Goal: Task Accomplishment & Management: Manage account settings

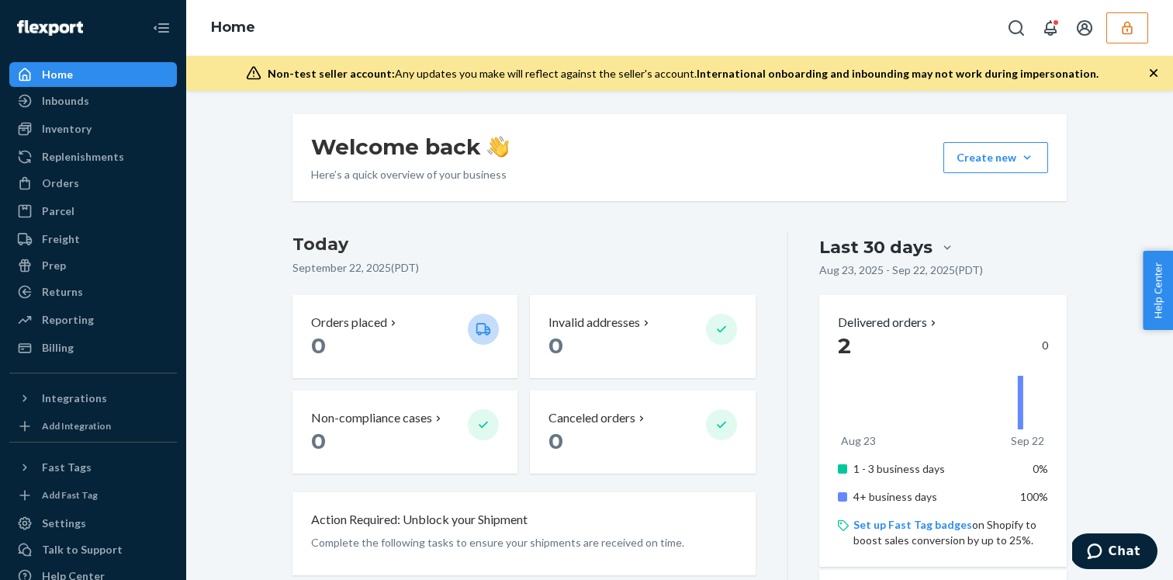
click at [1127, 26] on icon "button" at bounding box center [1128, 28] width 16 height 16
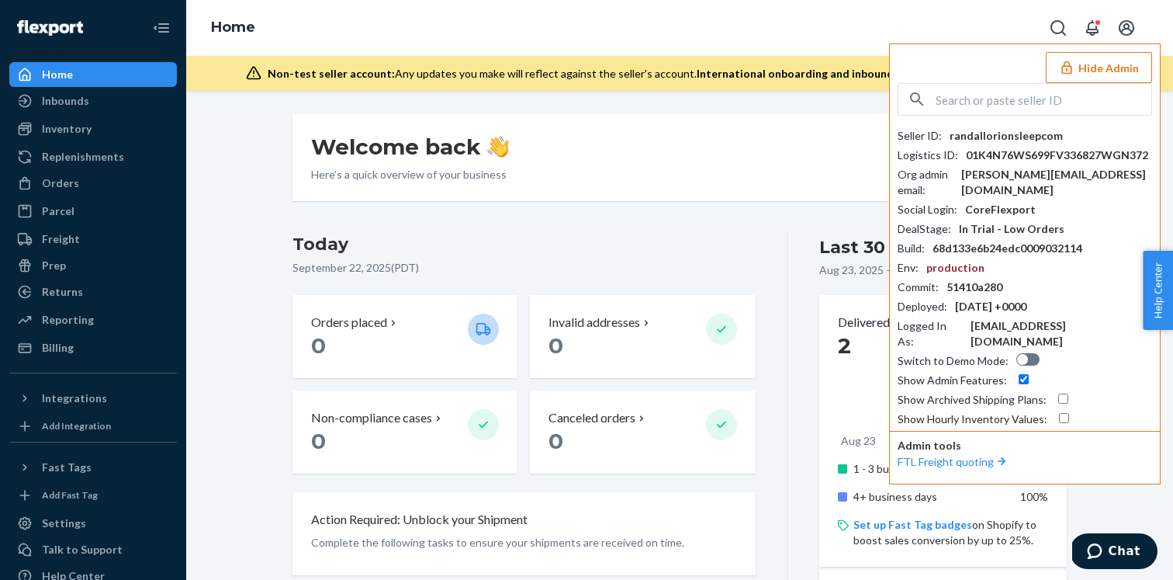
click at [1127, 26] on icon "Open account menu" at bounding box center [1126, 28] width 19 height 19
click at [985, 96] on input "text" at bounding box center [1044, 99] width 216 height 31
type input "[PERSON_NAME]"
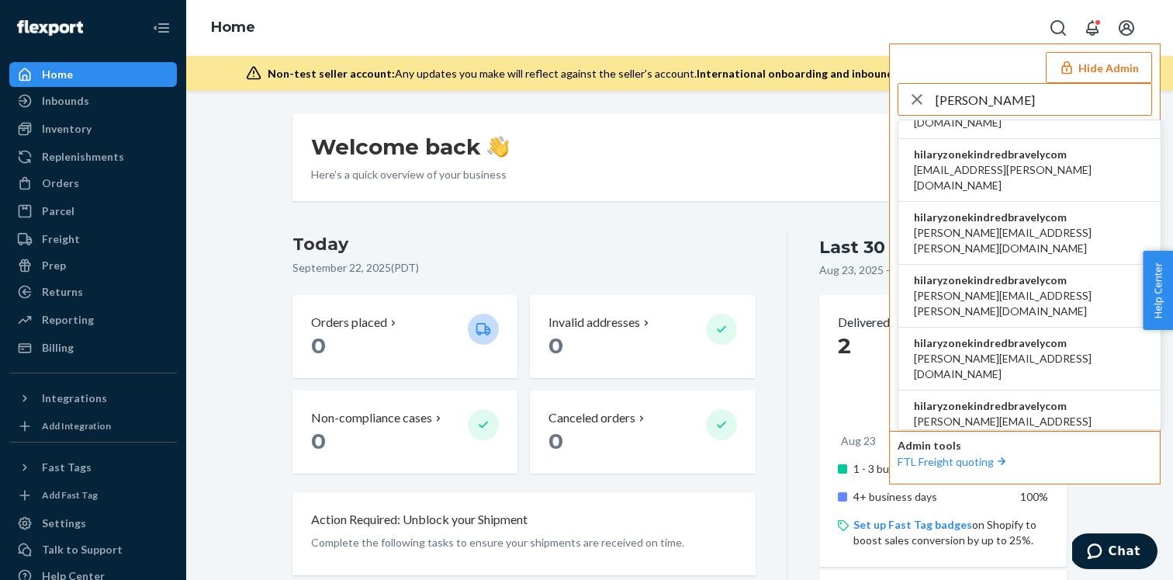
scroll to position [92, 0]
type input "[PERSON_NAME]"
click at [1013, 397] on span "hilaryzonekindredbravelycom" at bounding box center [1029, 405] width 231 height 16
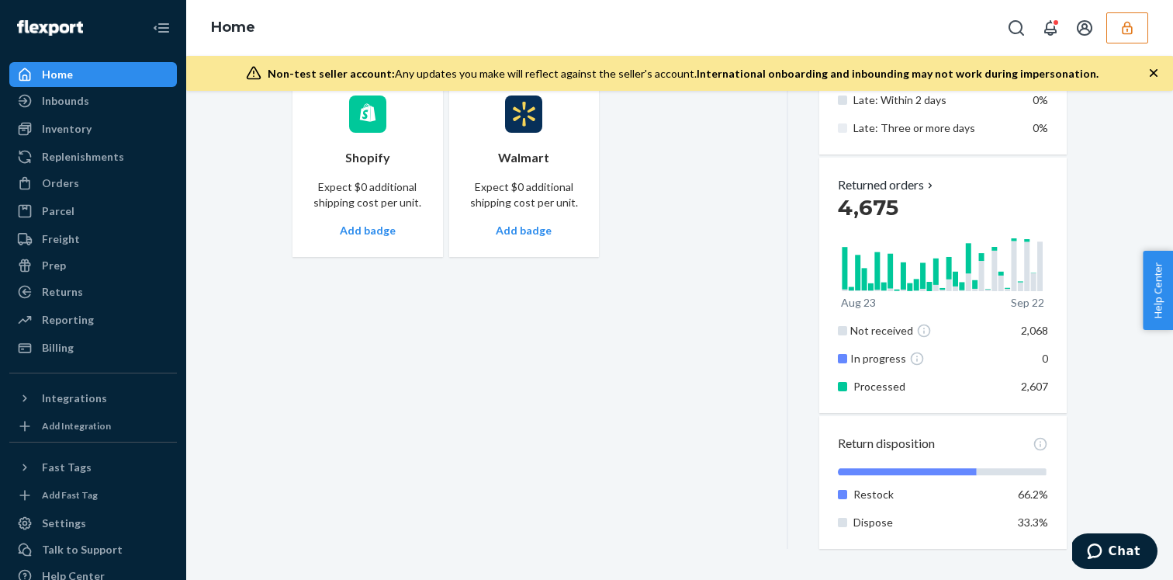
scroll to position [1003, 0]
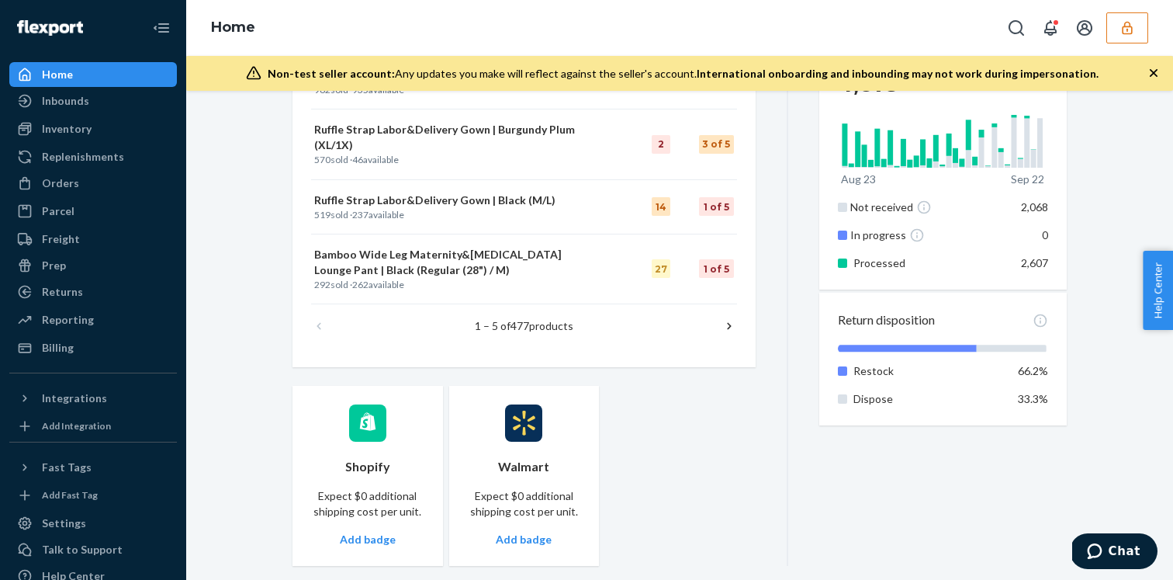
click at [1024, 392] on span "33.3%" at bounding box center [1033, 398] width 30 height 13
click at [931, 365] on p "Restock" at bounding box center [930, 371] width 153 height 16
click at [868, 372] on p "Restock" at bounding box center [930, 371] width 153 height 16
click at [936, 350] on icon at bounding box center [907, 348] width 139 height 7
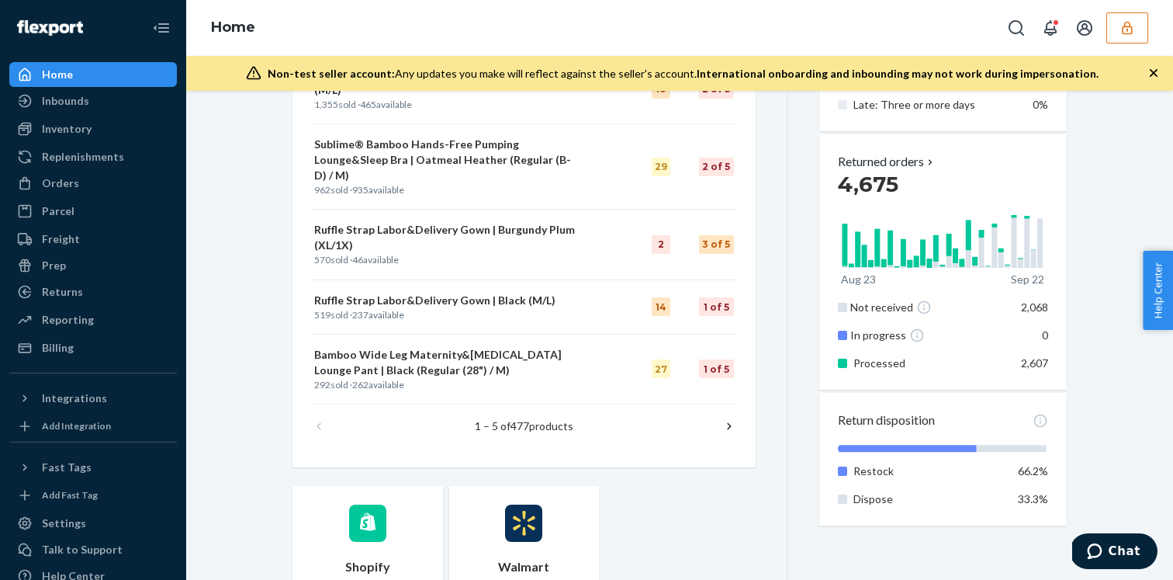
scroll to position [904, 0]
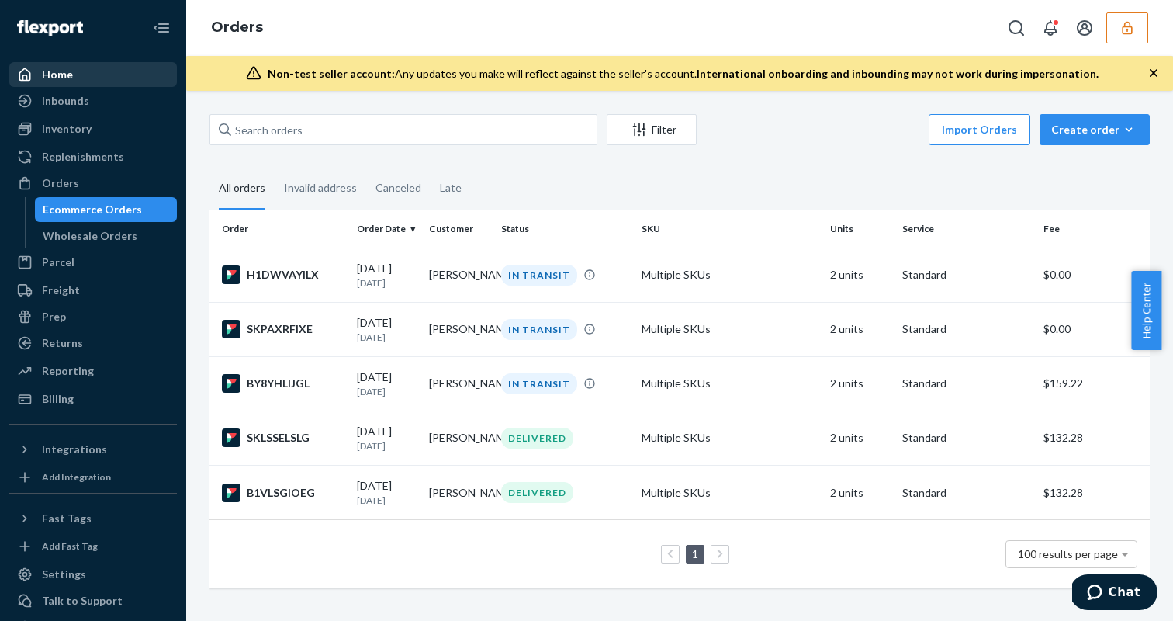
click at [115, 77] on div "Home" at bounding box center [93, 75] width 165 height 22
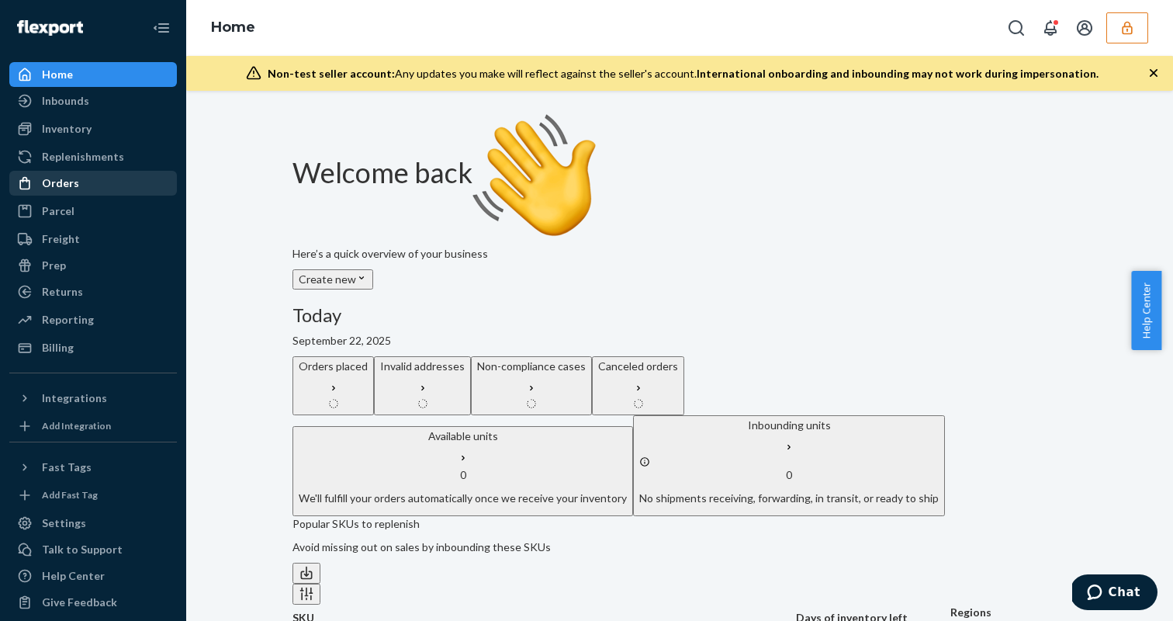
click at [65, 187] on div "Orders" at bounding box center [60, 183] width 37 height 16
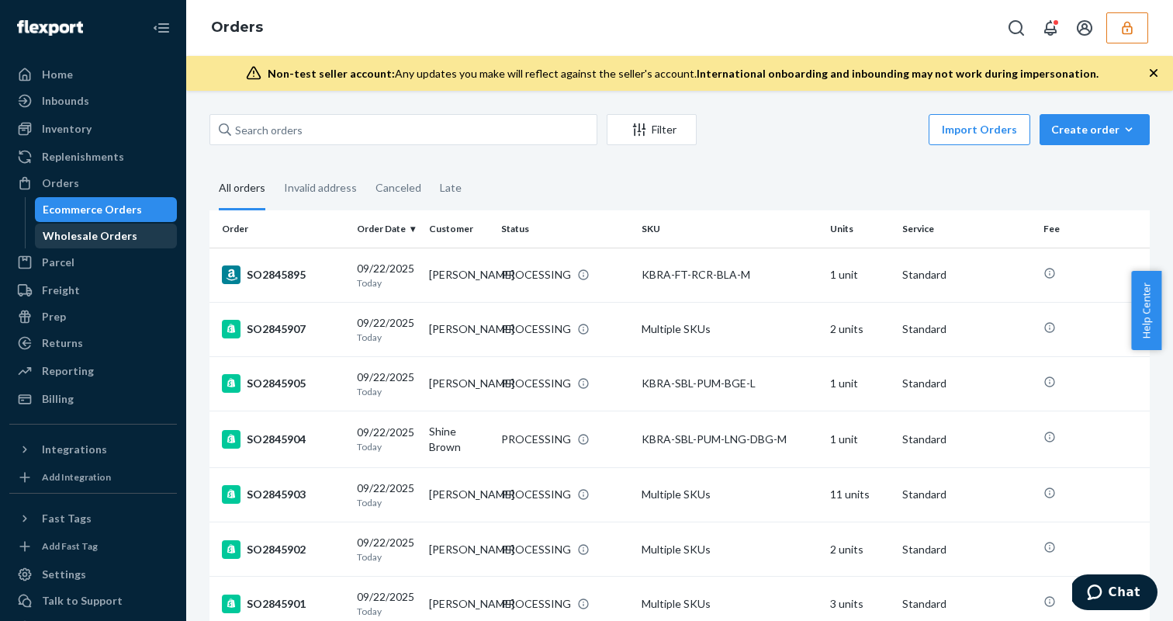
click at [120, 234] on div "Wholesale Orders" at bounding box center [90, 236] width 95 height 16
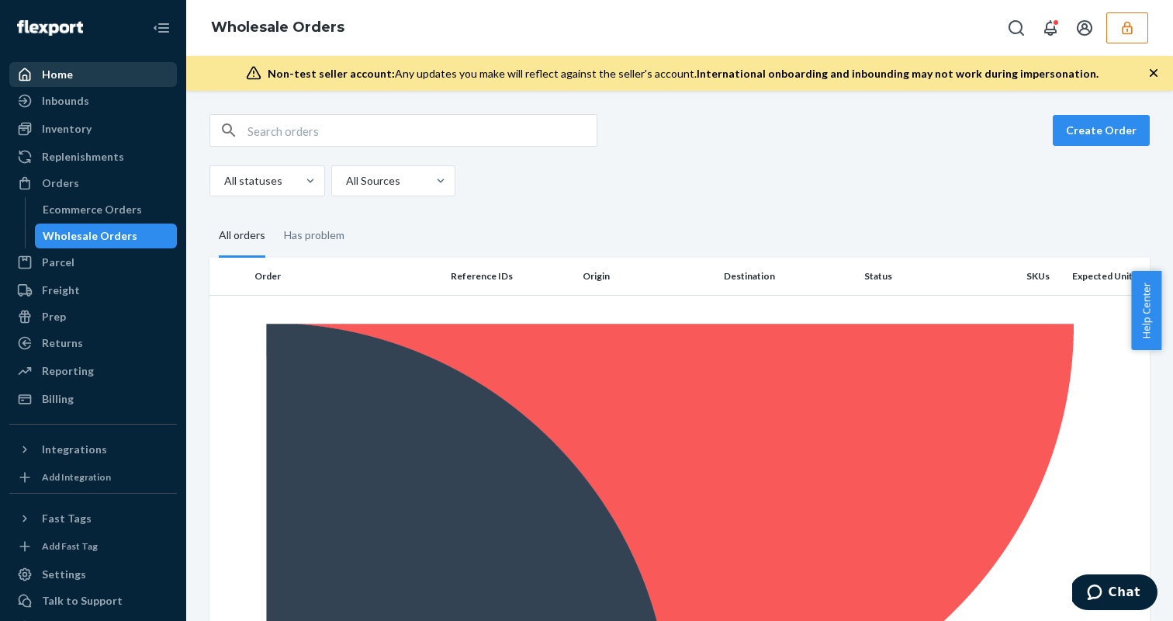
click at [67, 78] on div "Home" at bounding box center [57, 75] width 31 height 16
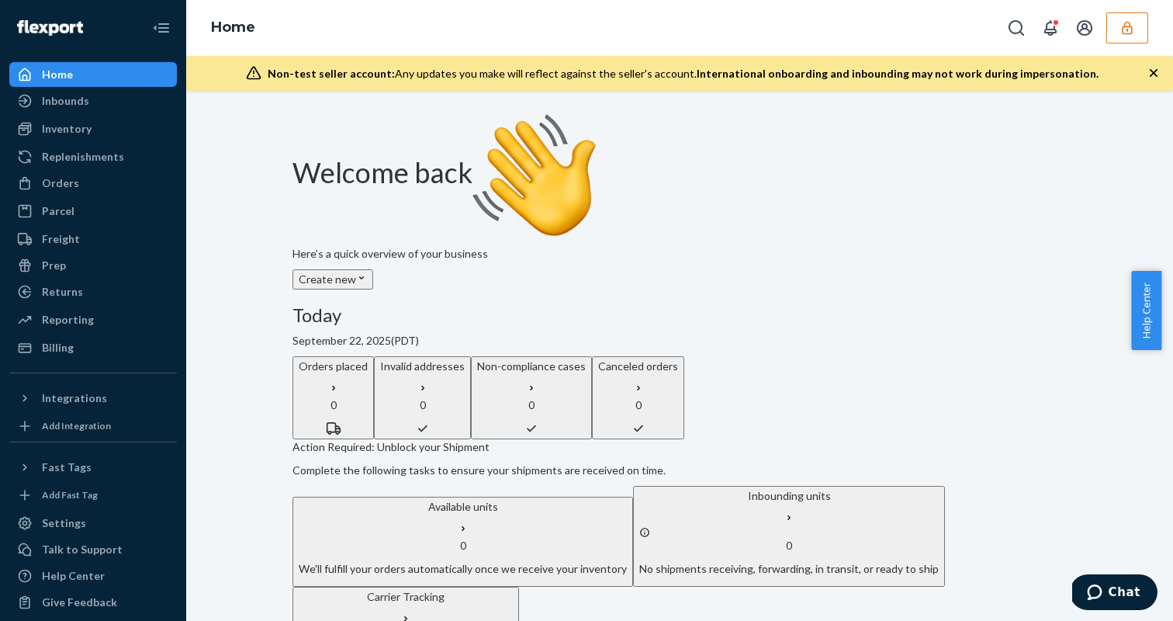
click at [65, 190] on div "Orders" at bounding box center [60, 183] width 37 height 16
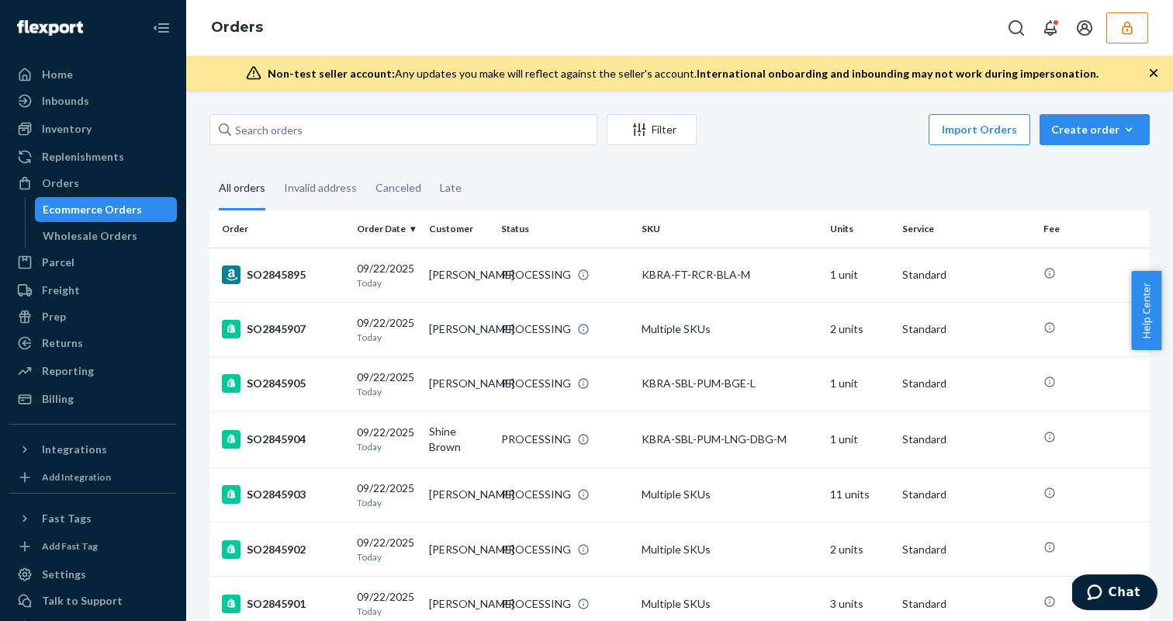
click at [1120, 29] on icon "button" at bounding box center [1128, 28] width 16 height 16
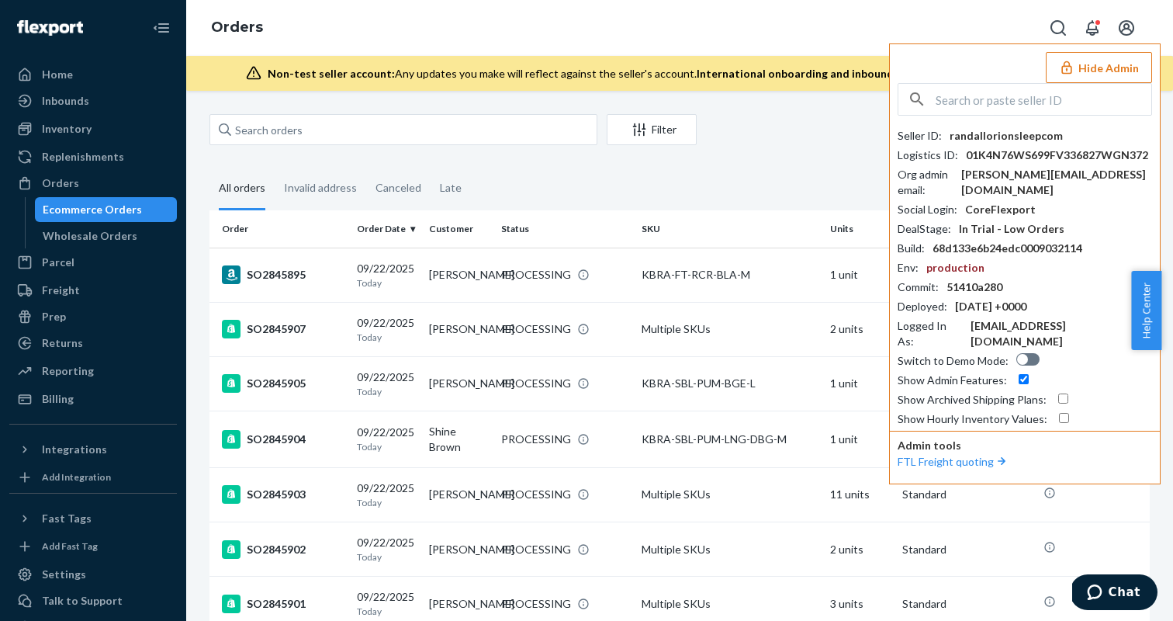
click at [1120, 29] on icon "Open account menu" at bounding box center [1127, 28] width 16 height 16
click at [717, 173] on fieldset "All orders Invalid address Canceled Late" at bounding box center [680, 189] width 940 height 43
click at [966, 135] on div "randallorionsleepcom" at bounding box center [1006, 136] width 113 height 16
click at [701, 187] on fieldset "All orders Invalid address Canceled Late" at bounding box center [680, 189] width 940 height 43
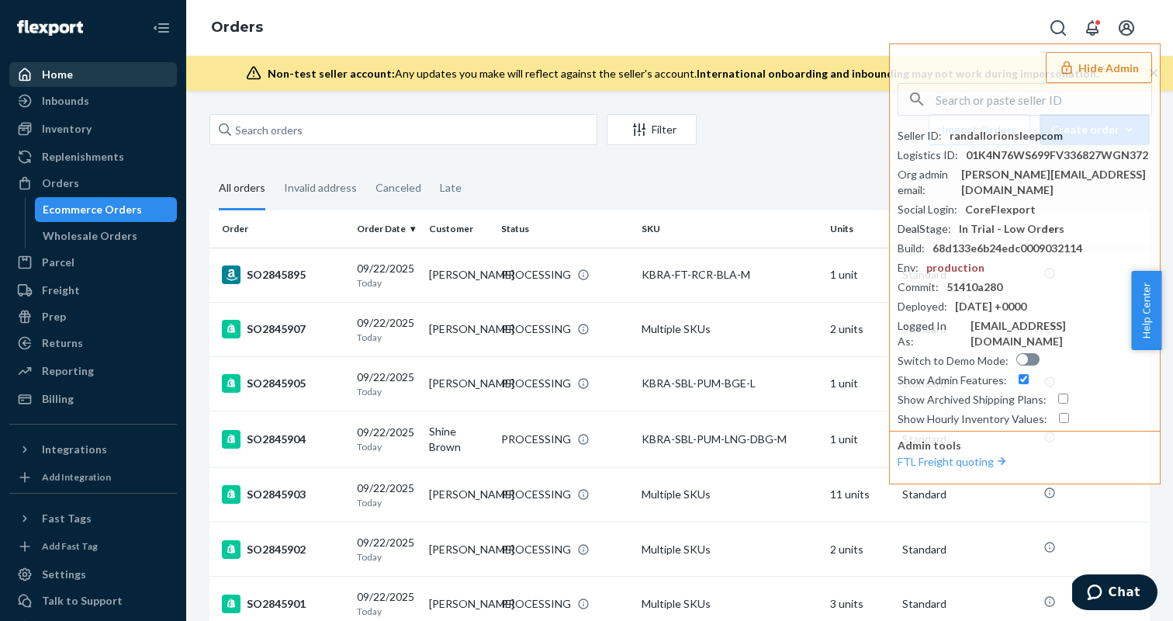
click at [141, 81] on div "Home" at bounding box center [93, 75] width 165 height 22
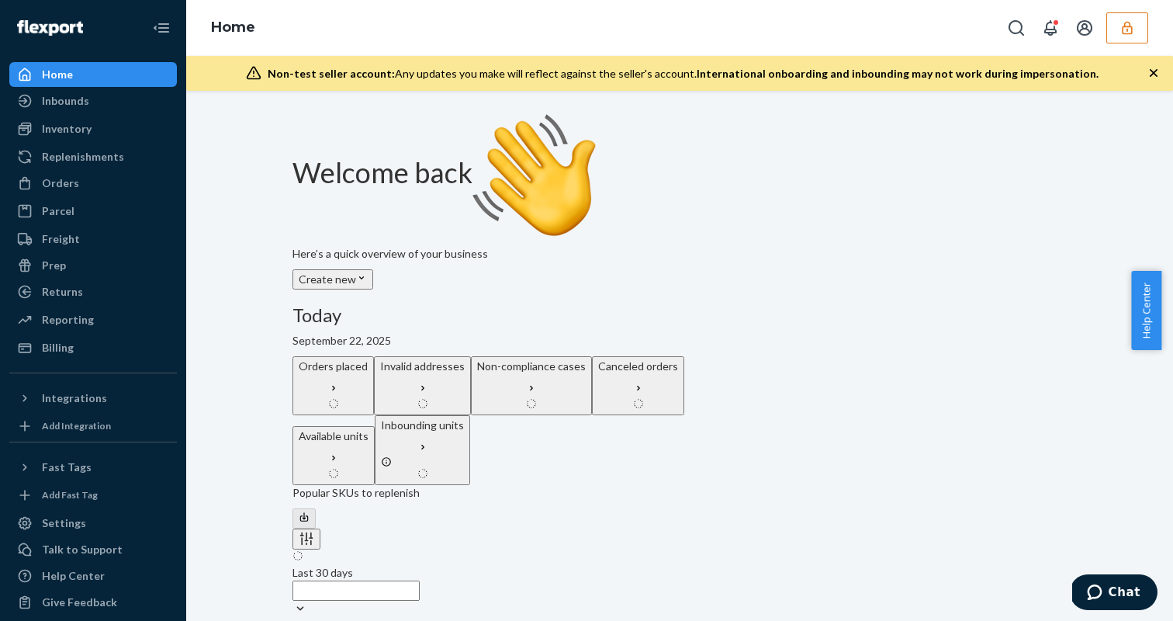
click at [141, 81] on div "Home" at bounding box center [93, 75] width 165 height 22
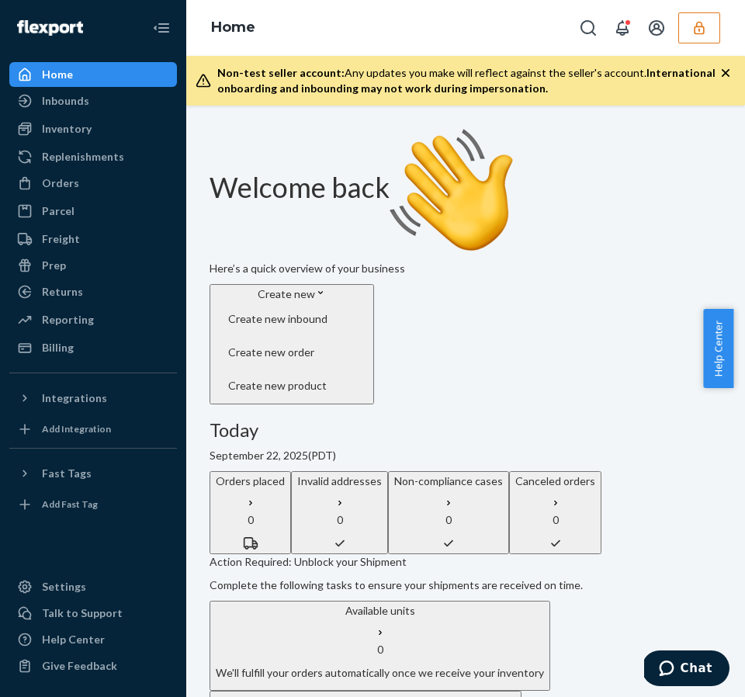
click at [729, 74] on icon "button" at bounding box center [726, 73] width 16 height 16
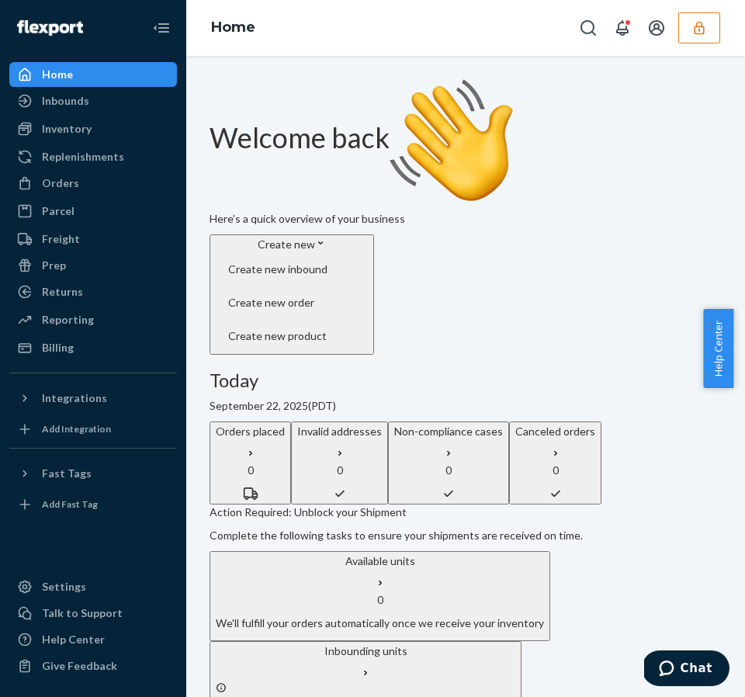
click at [695, 22] on icon "button" at bounding box center [699, 28] width 16 height 16
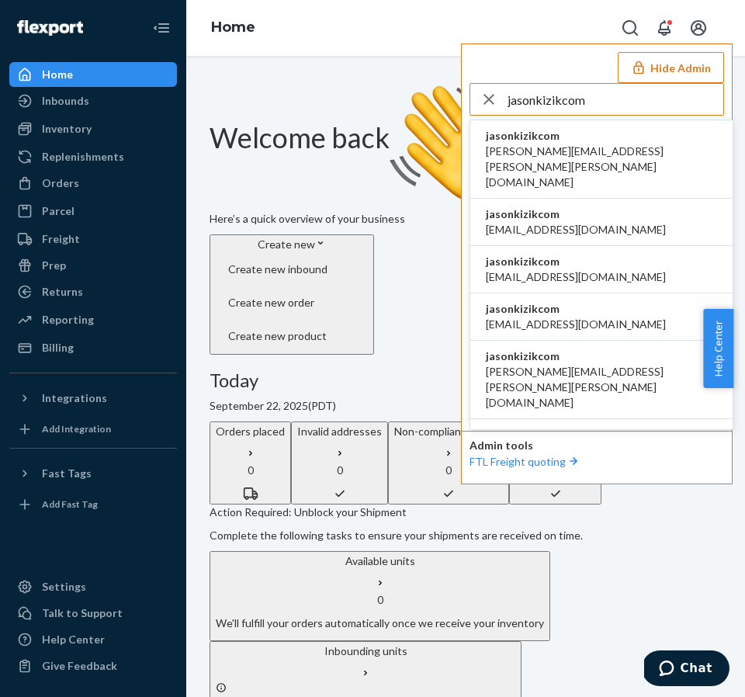
type input "jasonkizikcom"
click at [577, 151] on span "amanda.madsen@kizik.com" at bounding box center [601, 167] width 231 height 47
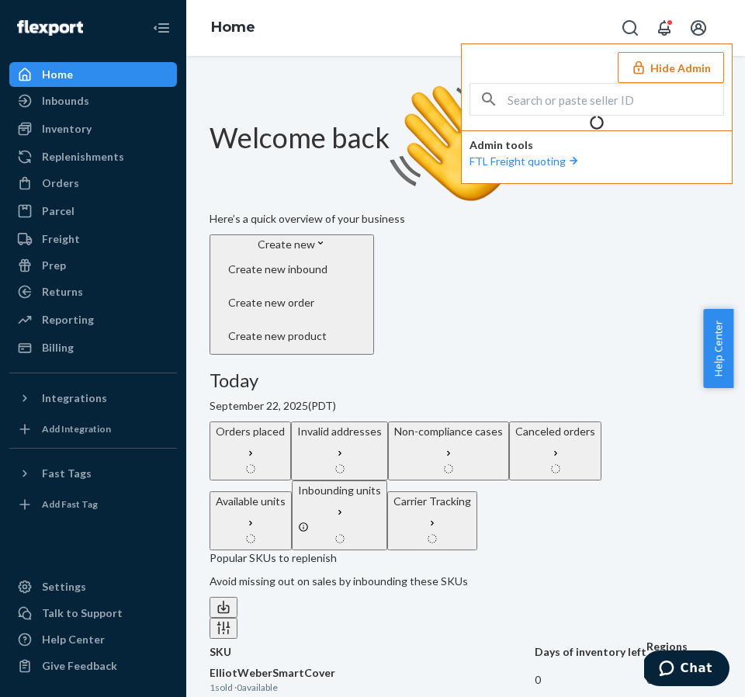
click at [681, 71] on button "Hide Admin" at bounding box center [671, 67] width 106 height 31
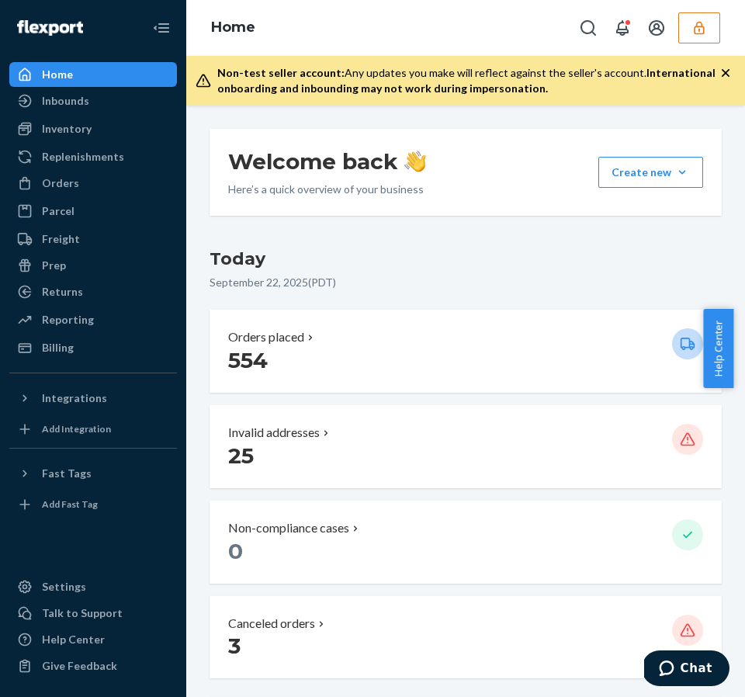
click at [383, 271] on h3 "Today" at bounding box center [466, 259] width 512 height 25
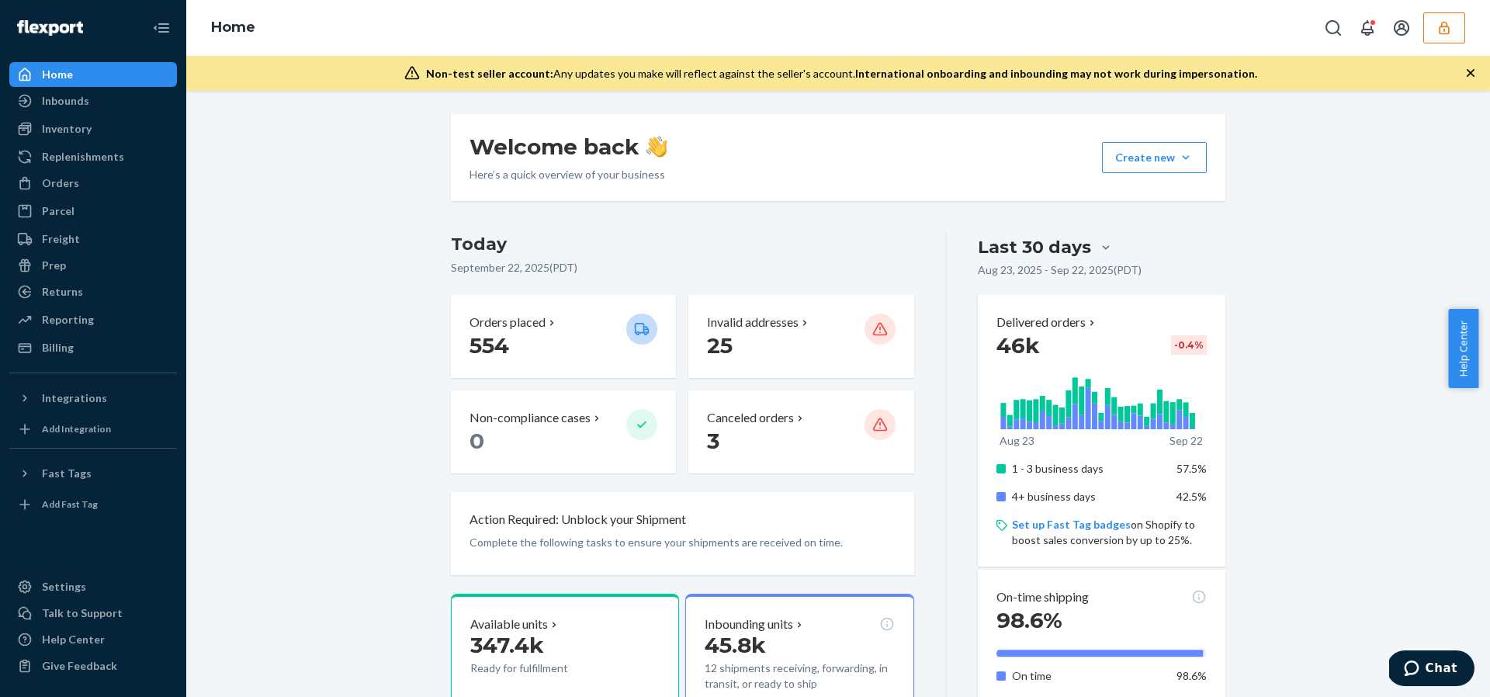
click at [733, 243] on div "Last 30 days" at bounding box center [1034, 247] width 113 height 24
click at [733, 248] on input "Last 30 days" at bounding box center [1013, 248] width 0 height 0
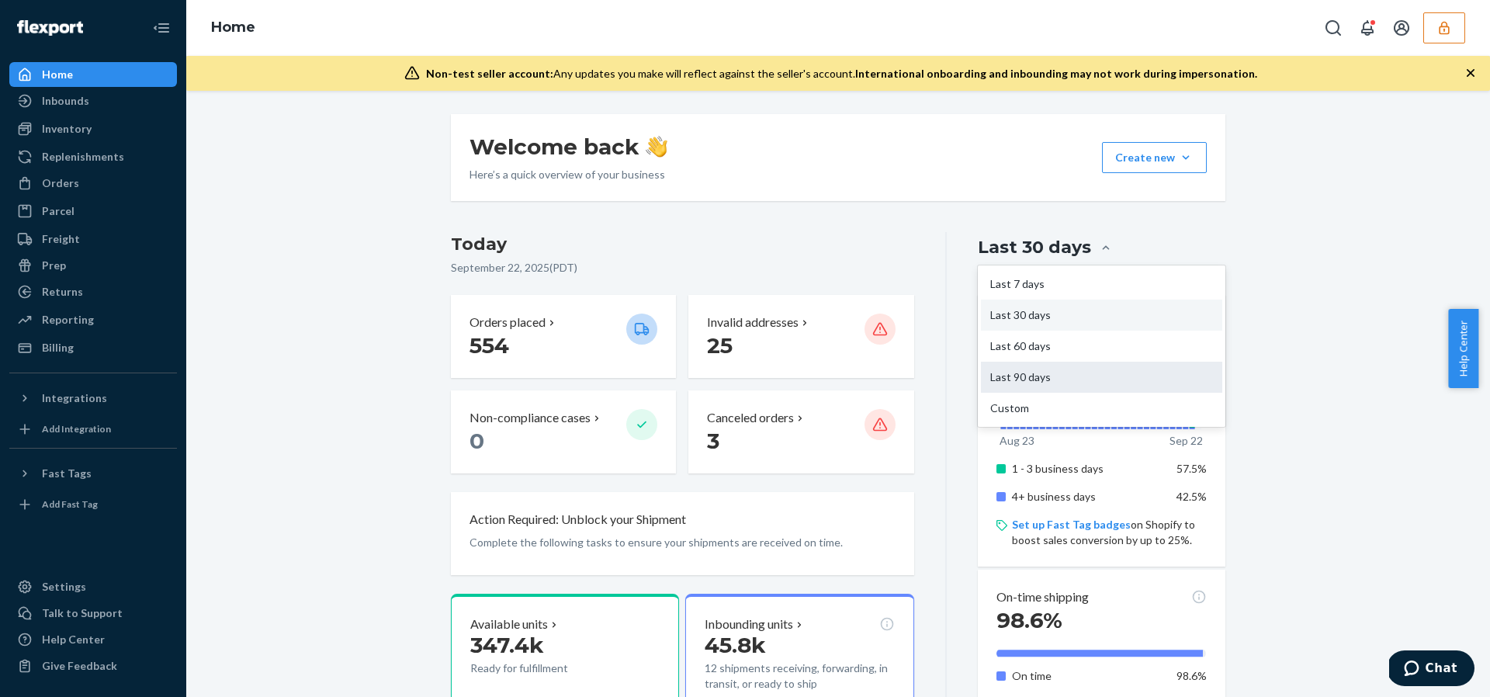
click at [733, 363] on div "Last 90 days" at bounding box center [1101, 377] width 241 height 31
click at [733, 248] on input "option Last 90 days focused, 4 of 5. 5 results available. Use Up and Down to ch…" at bounding box center [1013, 248] width 0 height 0
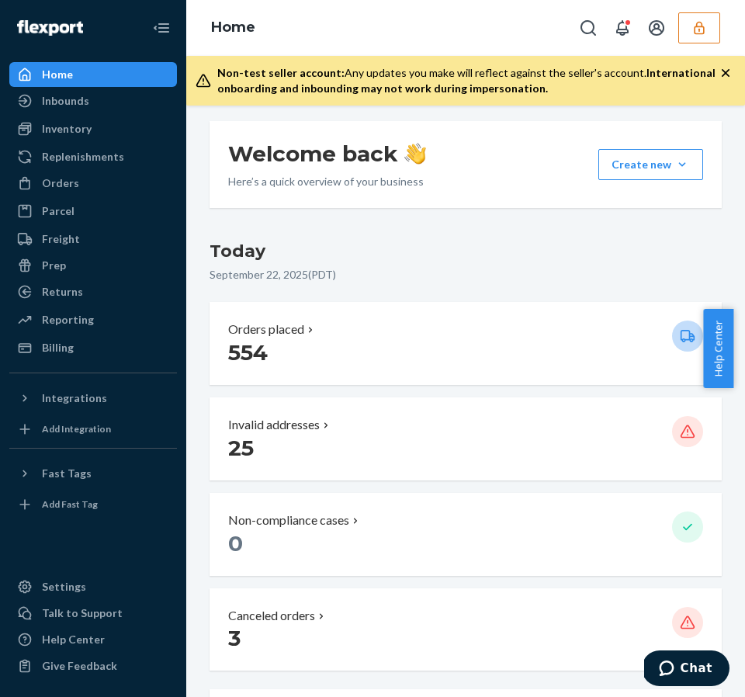
scroll to position [10, 0]
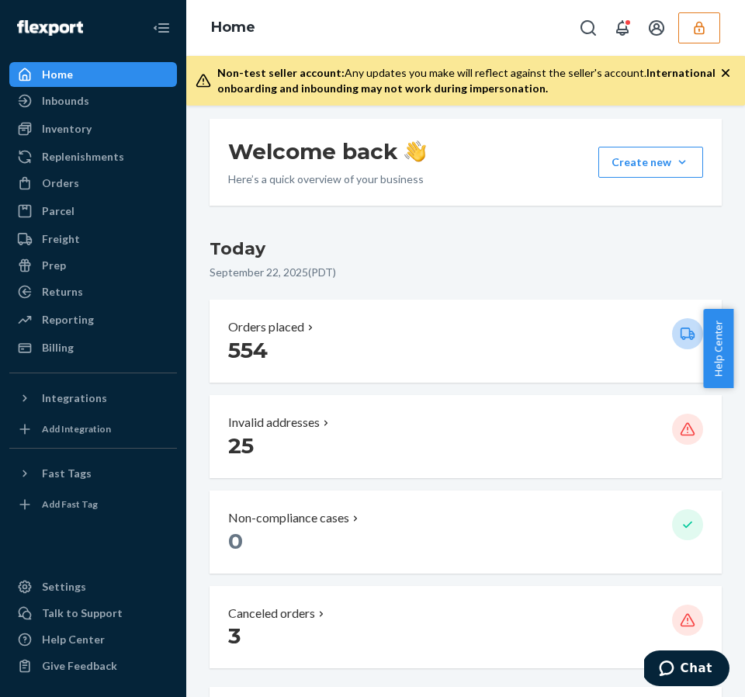
click at [78, 115] on ul "Home Inbounds Shipping Plans Problems Inventory Products Replenishments Orders …" at bounding box center [93, 211] width 168 height 298
click at [79, 124] on div "Inventory" at bounding box center [67, 129] width 50 height 16
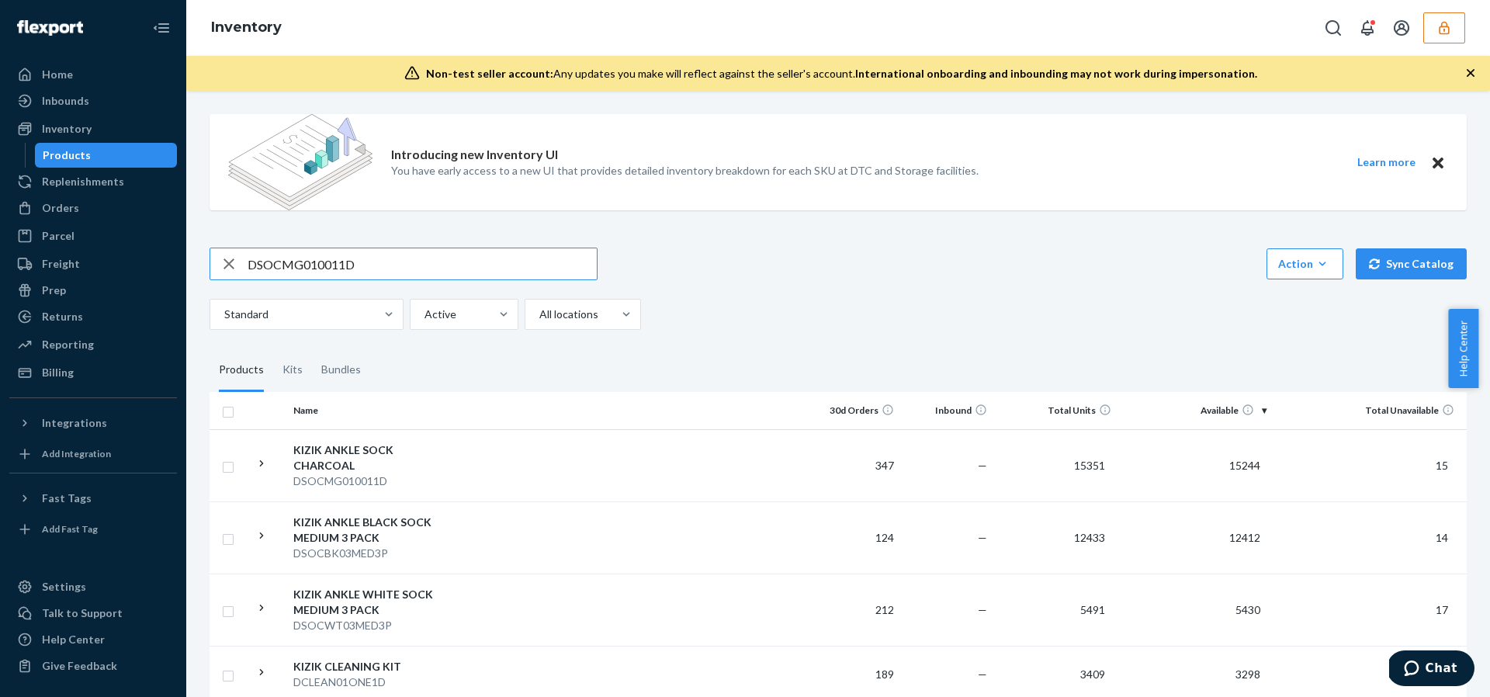
type input "DSOCMG010011D"
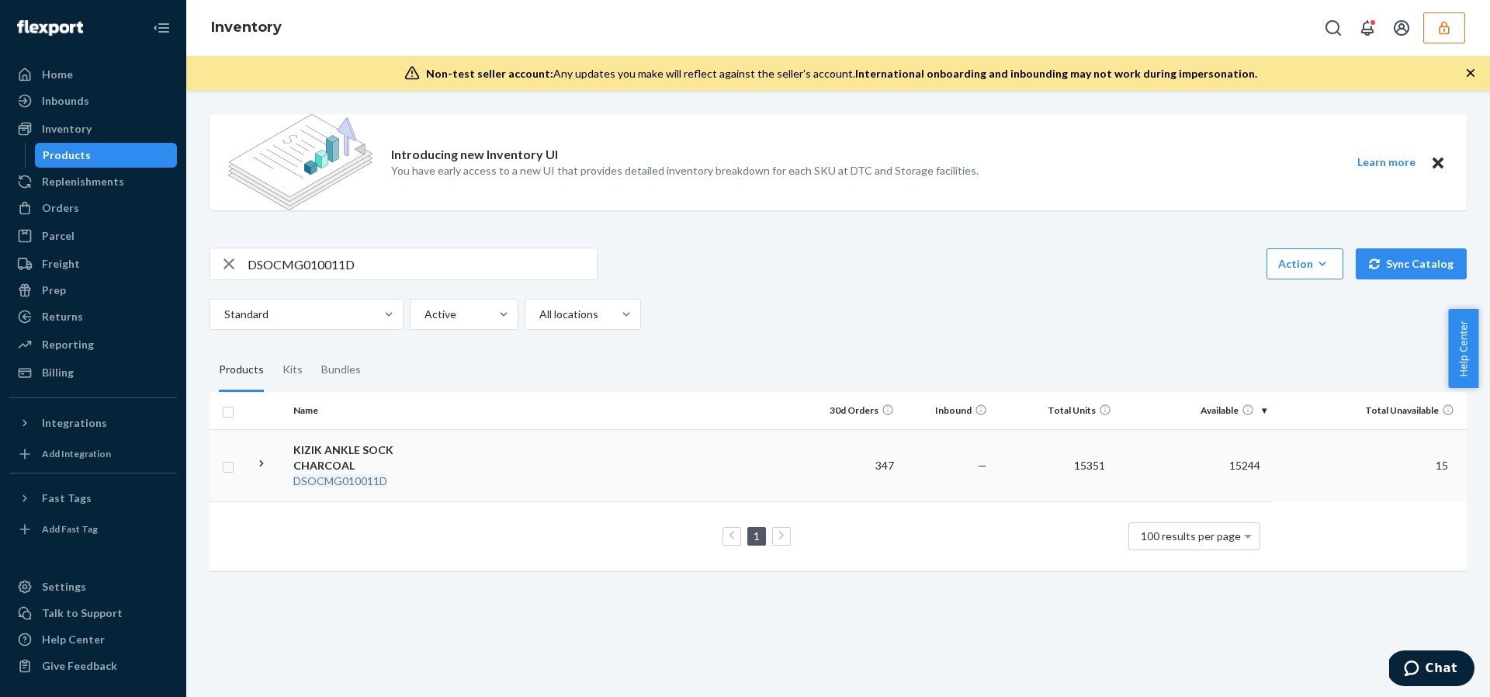
click at [428, 443] on div "KIZIK ANKLE SOCK CHARCOAL" at bounding box center [374, 457] width 162 height 31
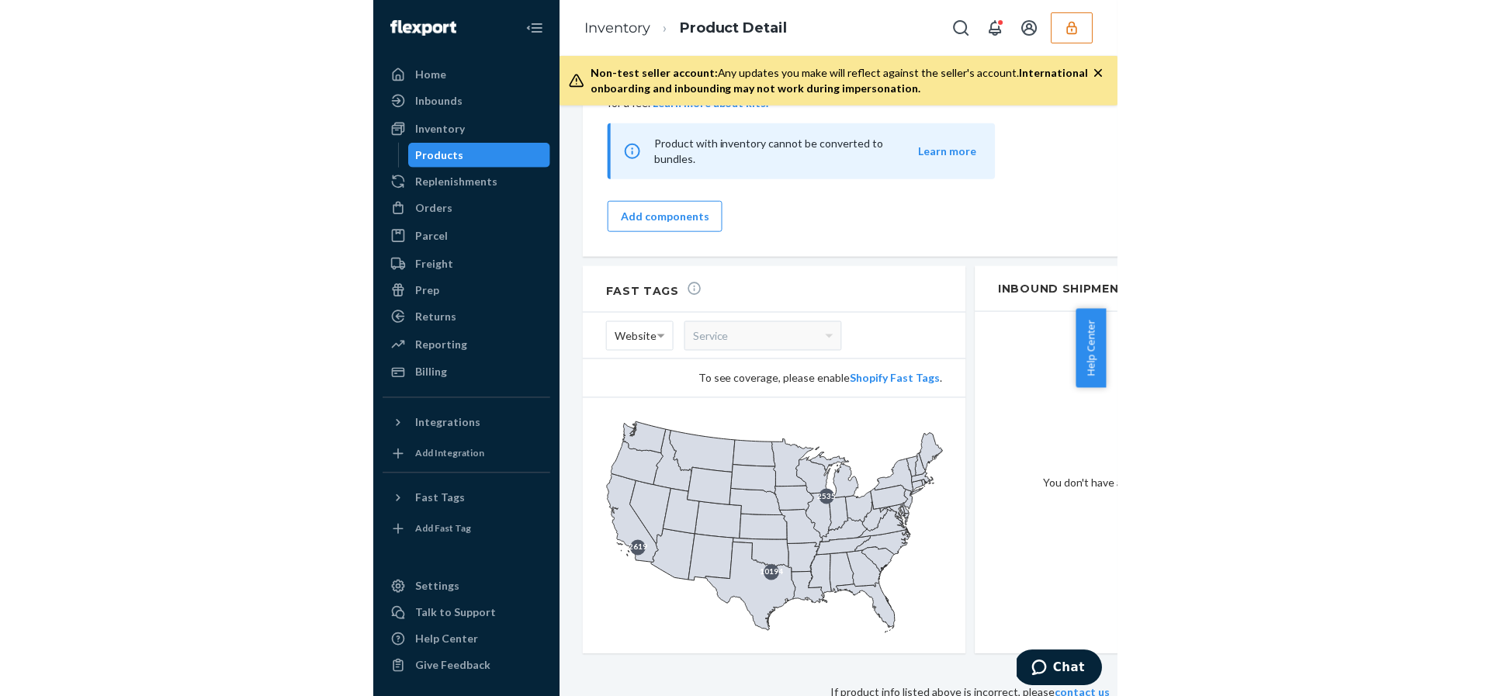
scroll to position [1593, 0]
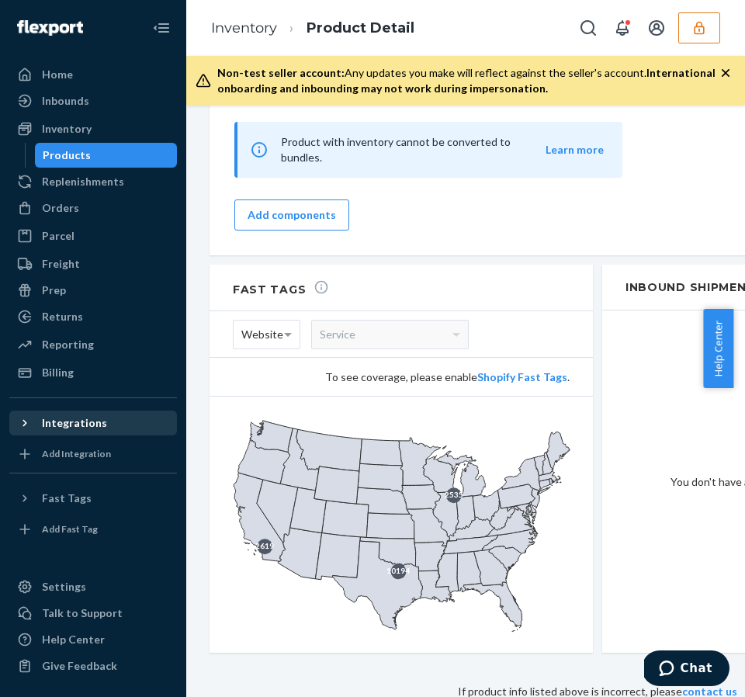
click at [61, 419] on div "Integrations" at bounding box center [74, 423] width 65 height 16
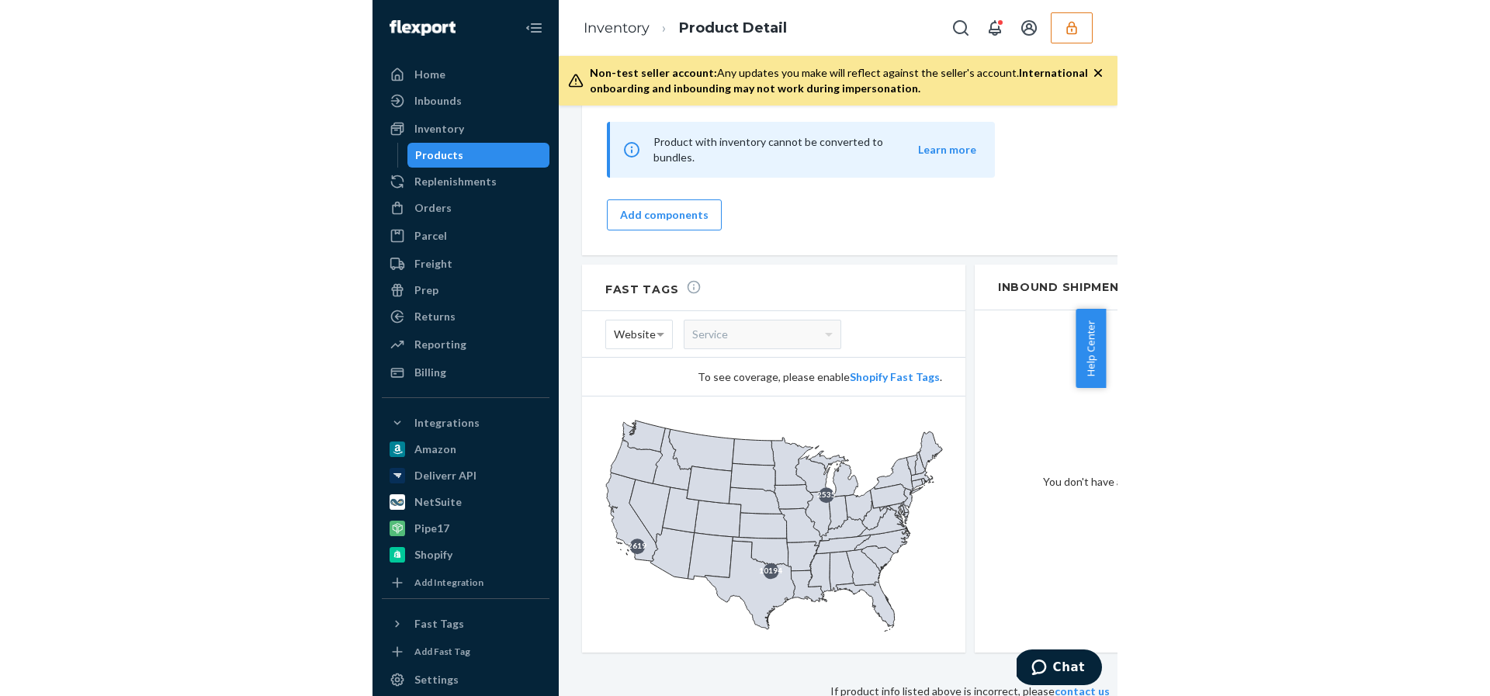
scroll to position [1529, 0]
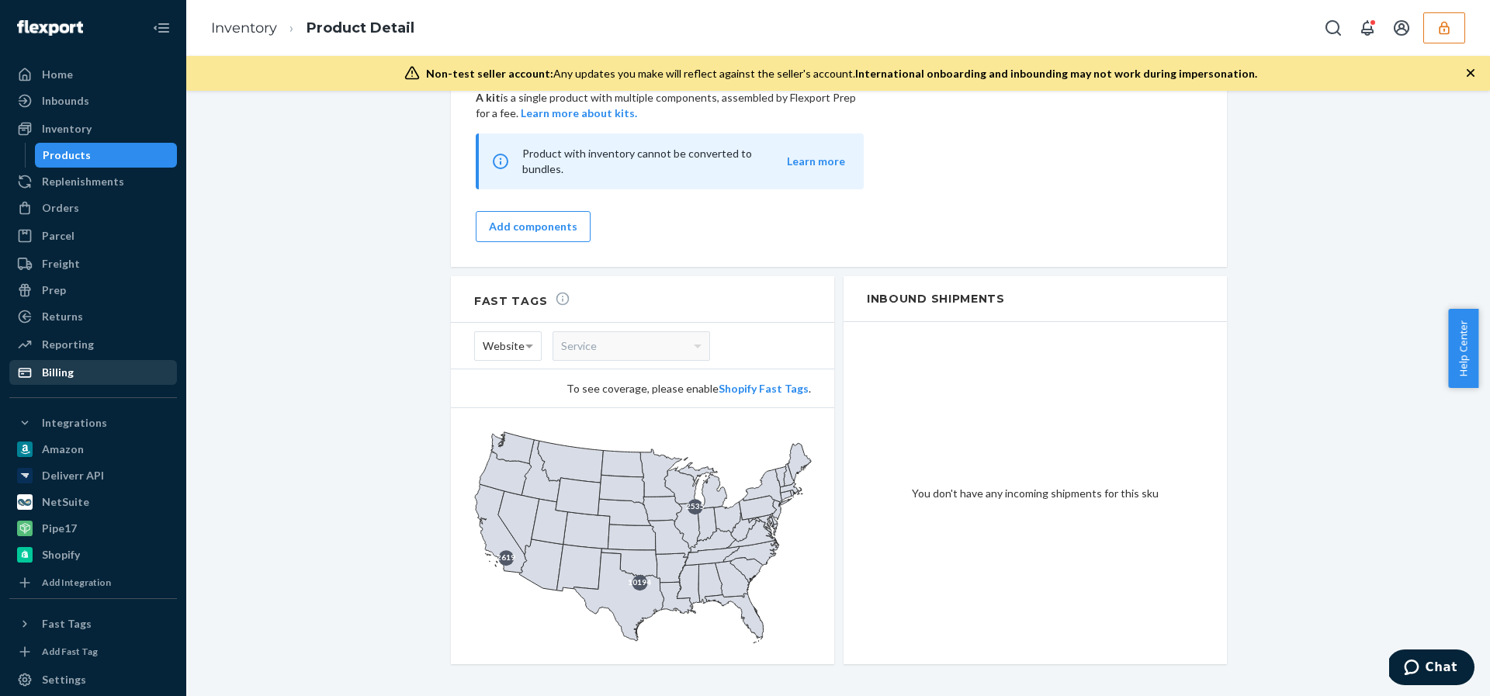
click at [55, 368] on div "Billing" at bounding box center [58, 373] width 32 height 16
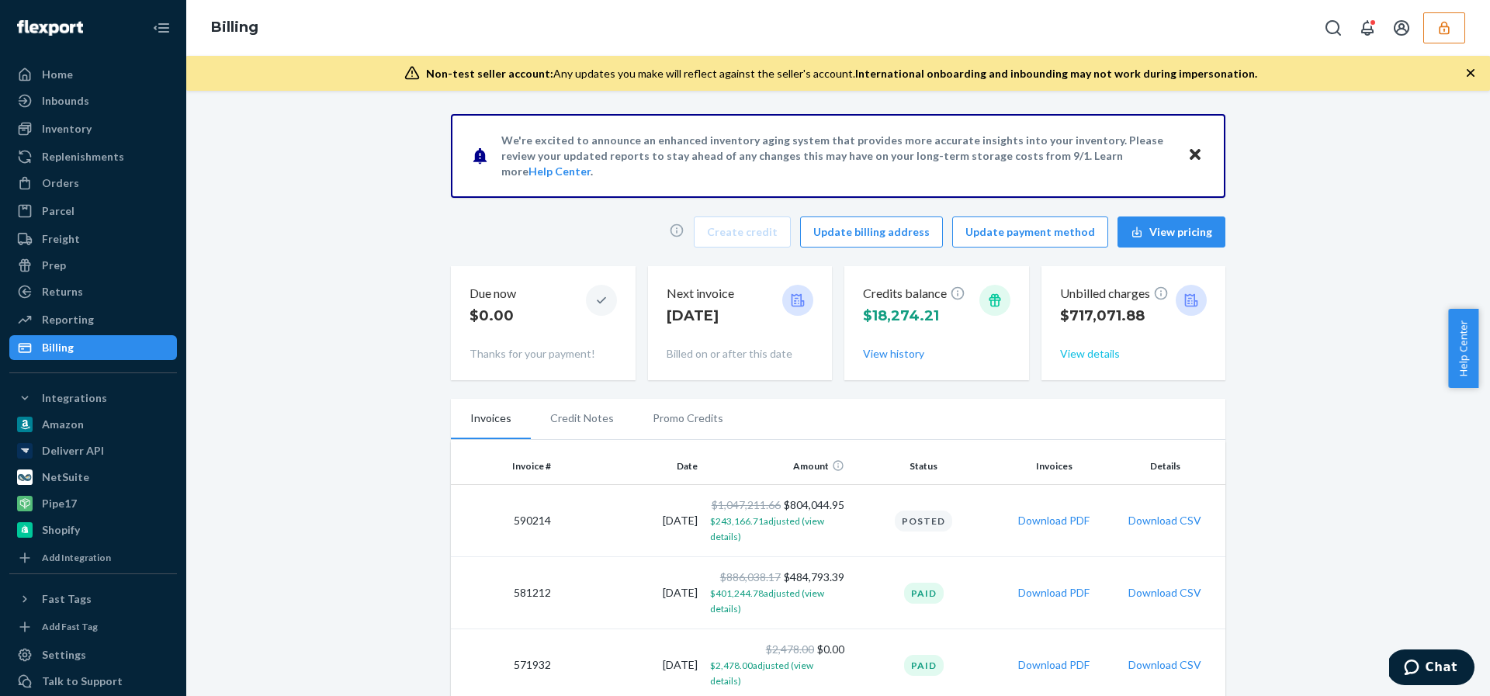
click at [733, 350] on button "View details" at bounding box center [1090, 354] width 60 height 16
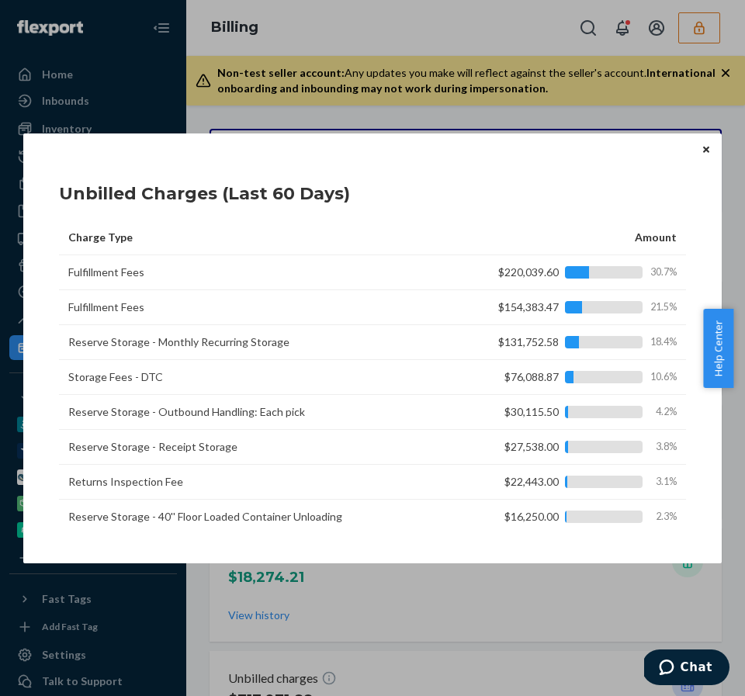
click at [694, 145] on div "Unbilled Charges (Last 60 Days) Charge Type Amount Fulfillment Fees $220,039.60…" at bounding box center [372, 348] width 698 height 430
click at [703, 148] on icon "Close" at bounding box center [706, 149] width 6 height 9
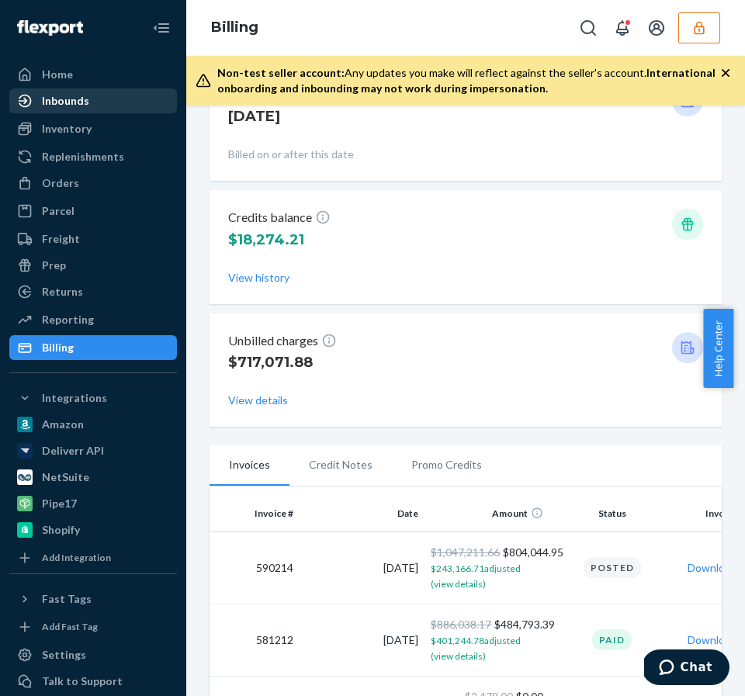
click at [65, 96] on div "Inbounds" at bounding box center [65, 101] width 47 height 16
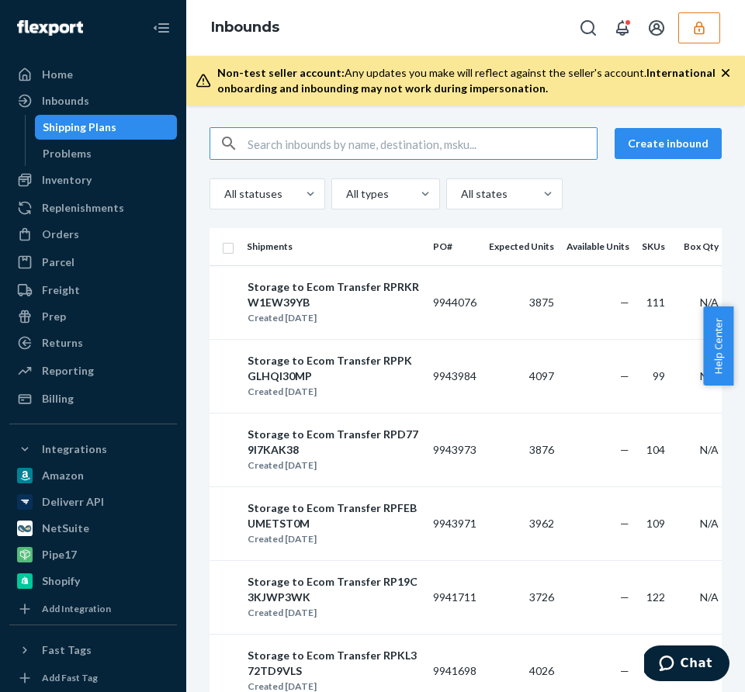
scroll to position [3, 0]
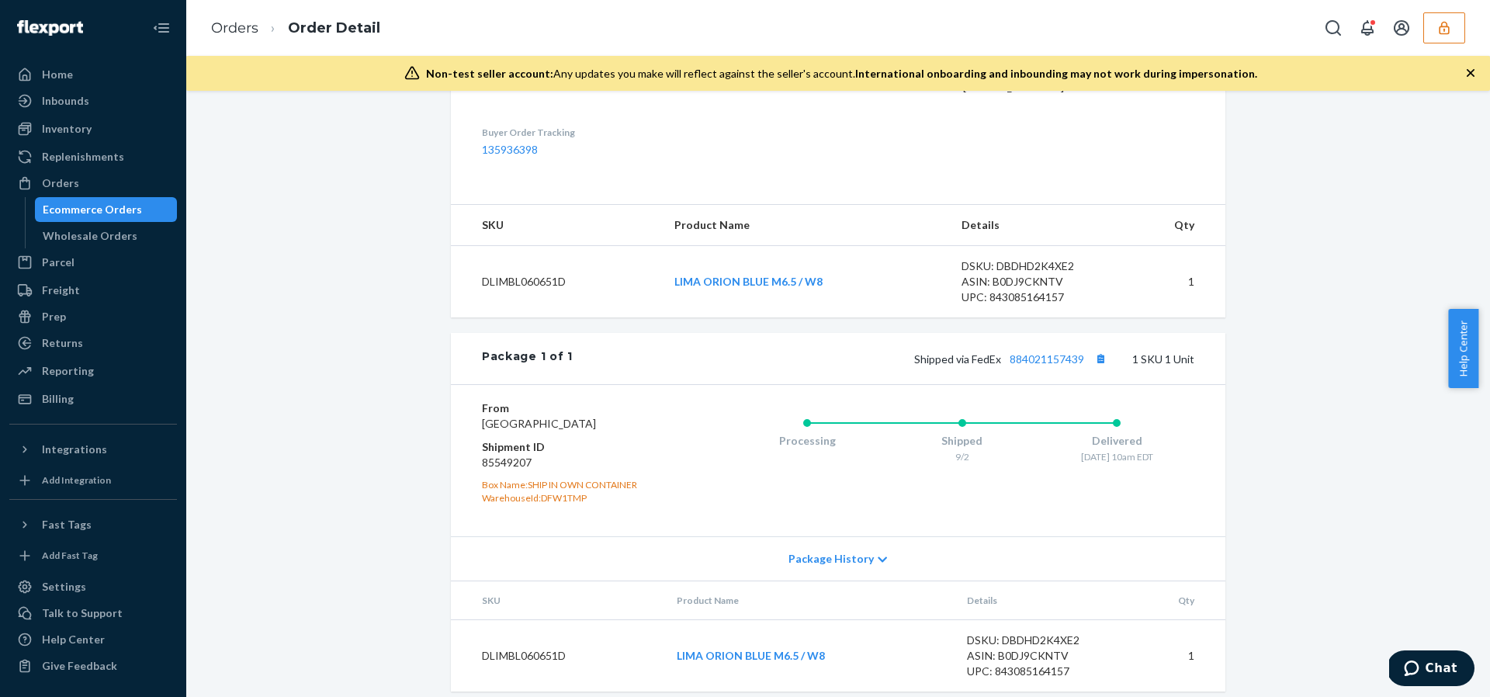
scroll to position [512, 0]
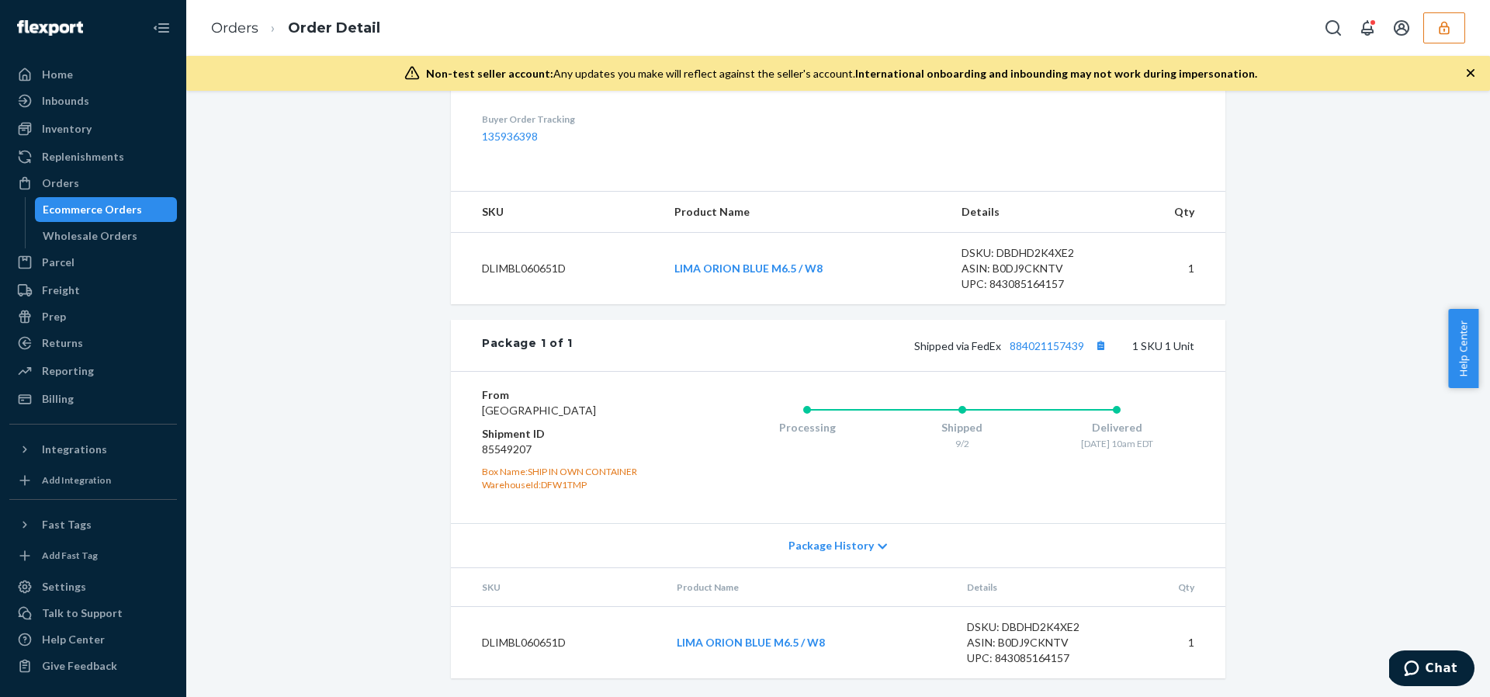
click at [451, 417] on div "From Kizik Lewisville, TX 75067 Shipment ID 85549207 Box Name: SHIP IN OWN CONT…" at bounding box center [838, 446] width 774 height 151
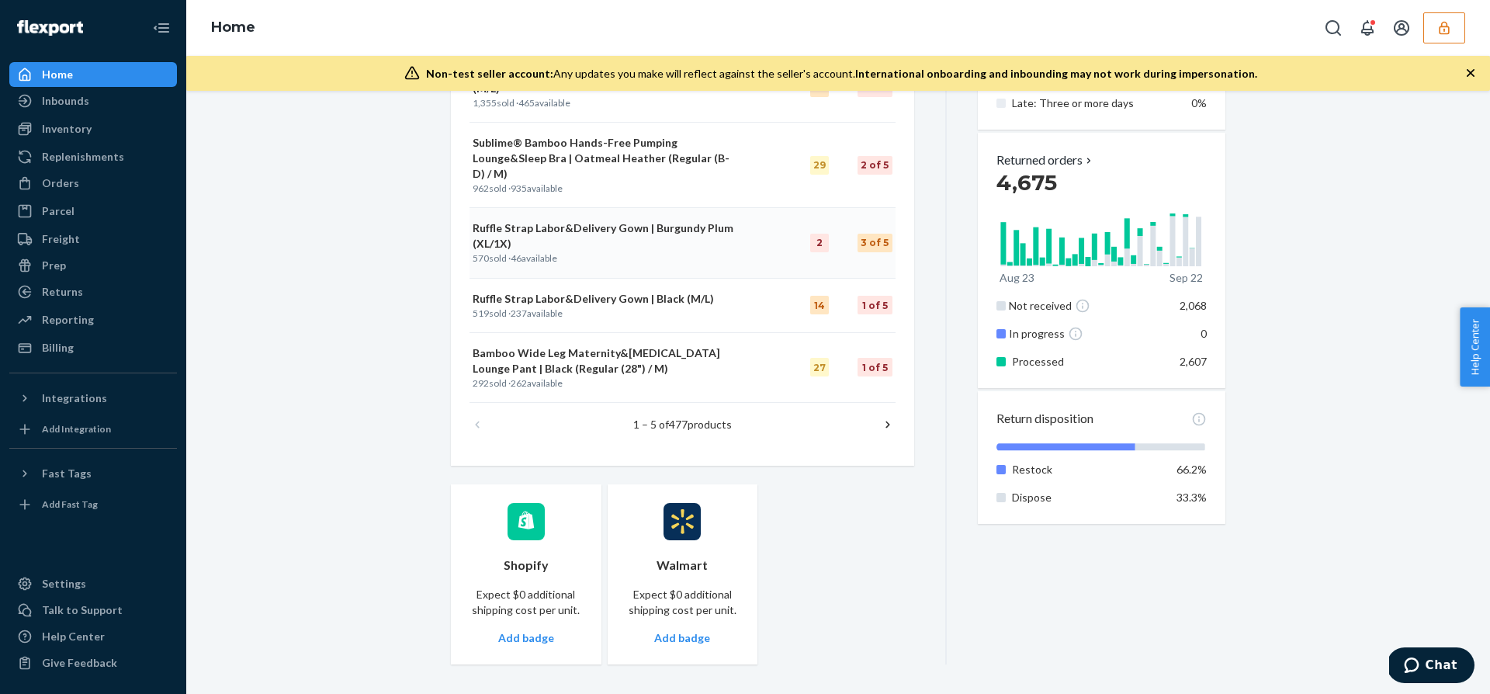
scroll to position [888, 0]
